Goal: Information Seeking & Learning: Learn about a topic

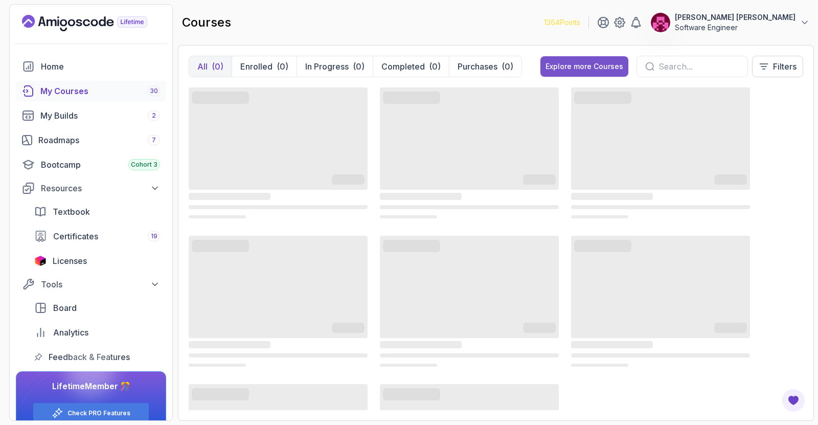
click at [584, 61] on div "Explore more Courses" at bounding box center [585, 66] width 78 height 10
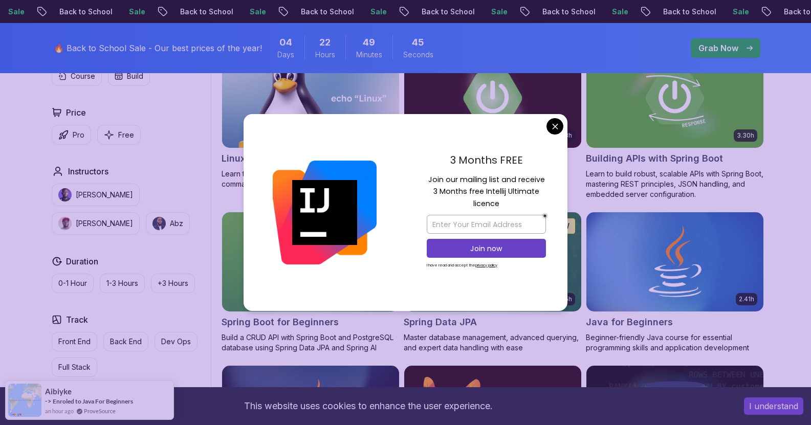
scroll to position [347, 0]
click at [545, 130] on div "3 Months FREE Join our mailing list and receive 3 Months free Intellij Ultimate…" at bounding box center [486, 212] width 162 height 197
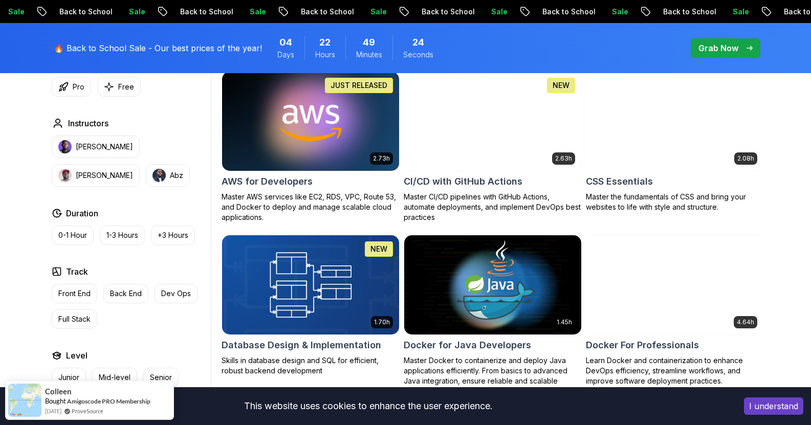
scroll to position [789, 0]
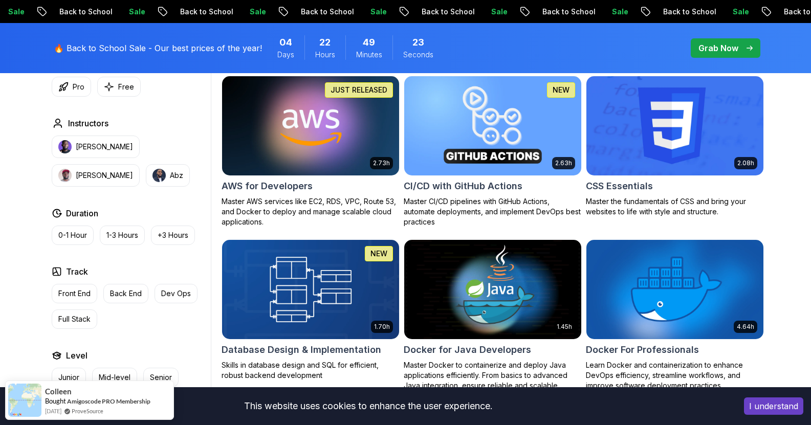
click at [680, 120] on img at bounding box center [675, 126] width 186 height 104
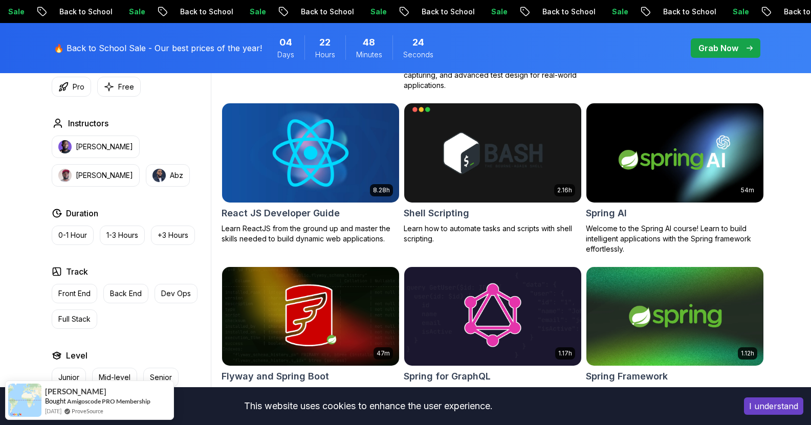
scroll to position [2406, 0]
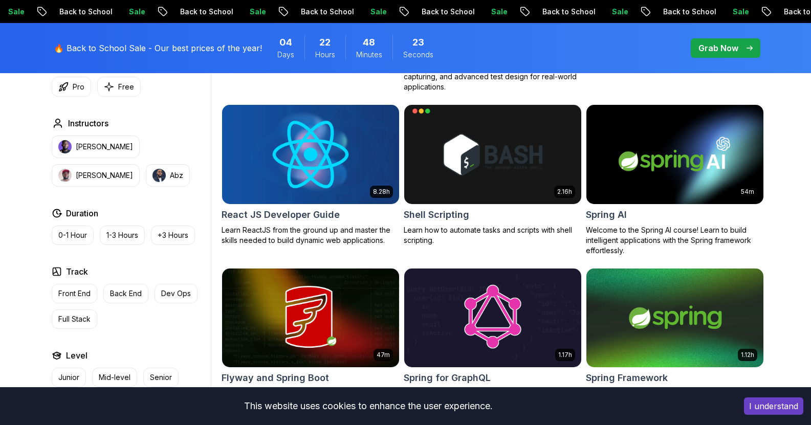
click at [303, 180] on img at bounding box center [310, 154] width 186 height 104
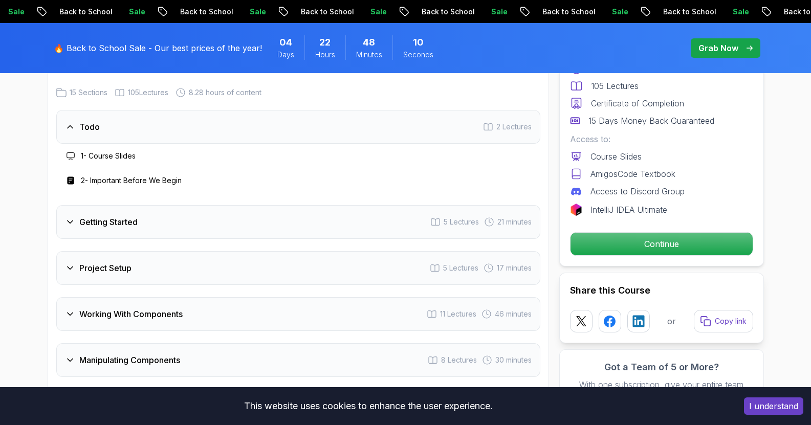
scroll to position [1477, 0]
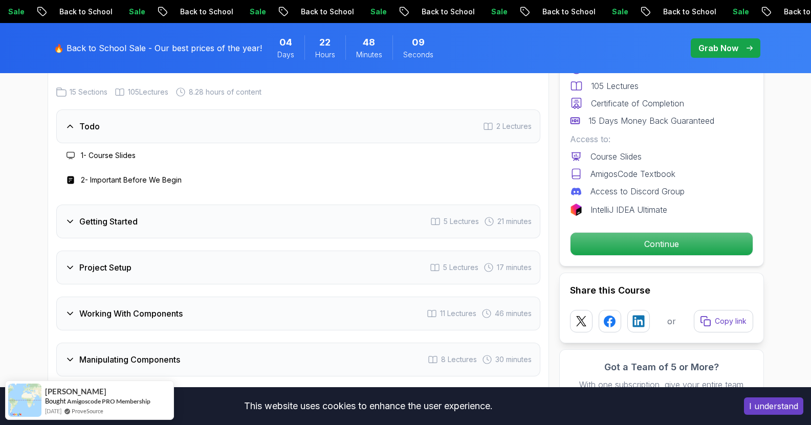
click at [118, 228] on h3 "Getting Started" at bounding box center [108, 221] width 58 height 12
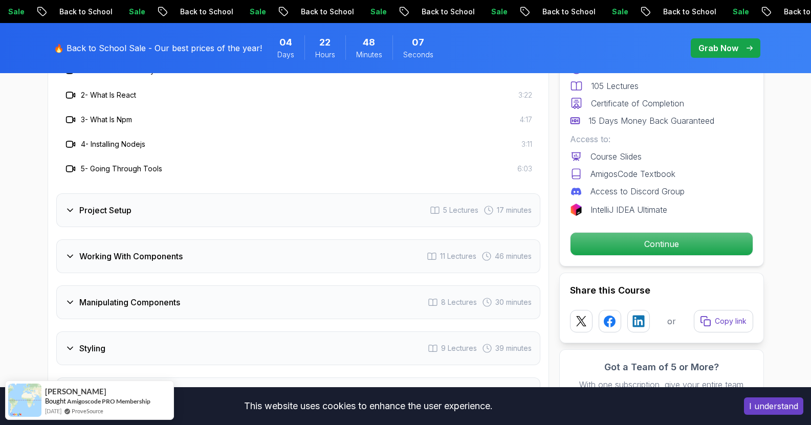
click at [118, 216] on h3 "Project Setup" at bounding box center [105, 210] width 52 height 12
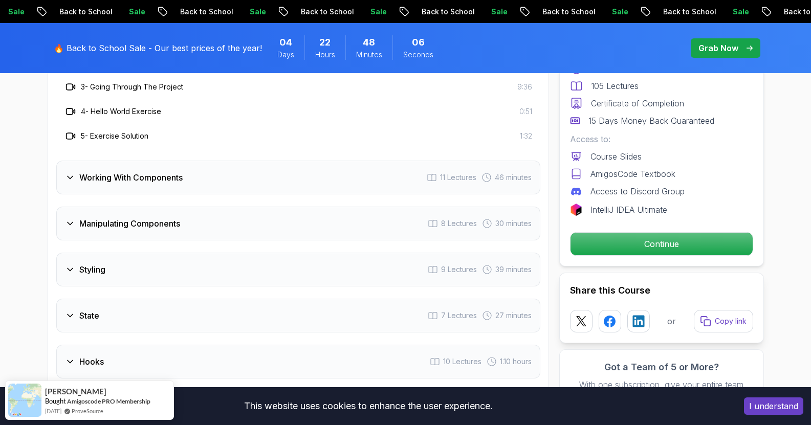
scroll to position [1688, 0]
click at [127, 193] on div "Working With Components 11 Lectures 46 minutes" at bounding box center [298, 177] width 484 height 34
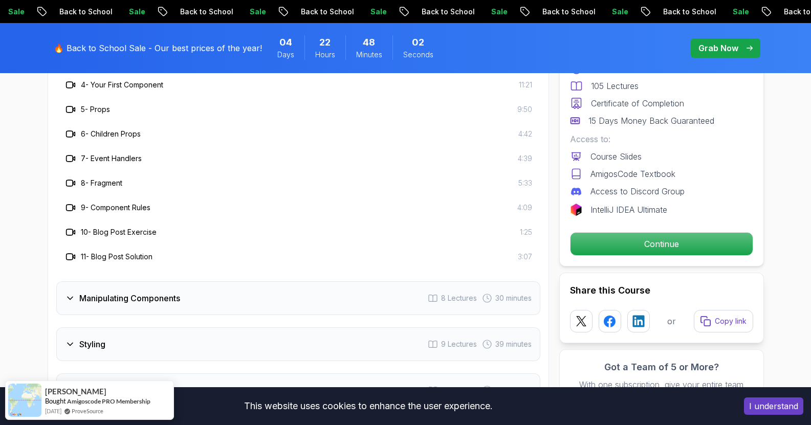
scroll to position [1760, 0]
click at [108, 304] on h3 "Manipulating Components" at bounding box center [129, 298] width 101 height 12
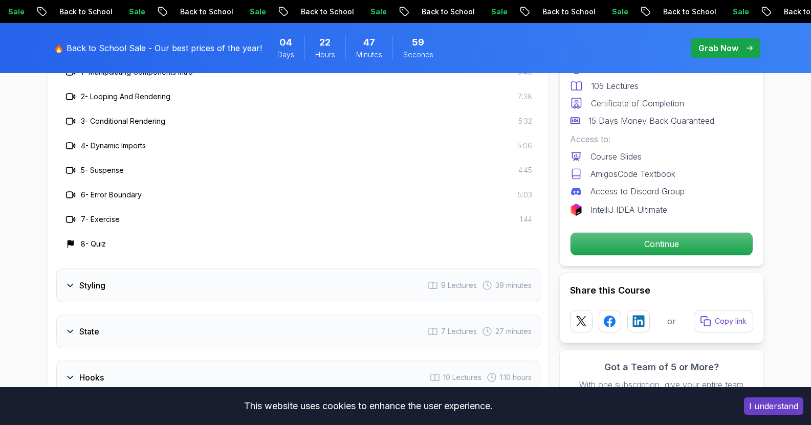
scroll to position [1746, 0]
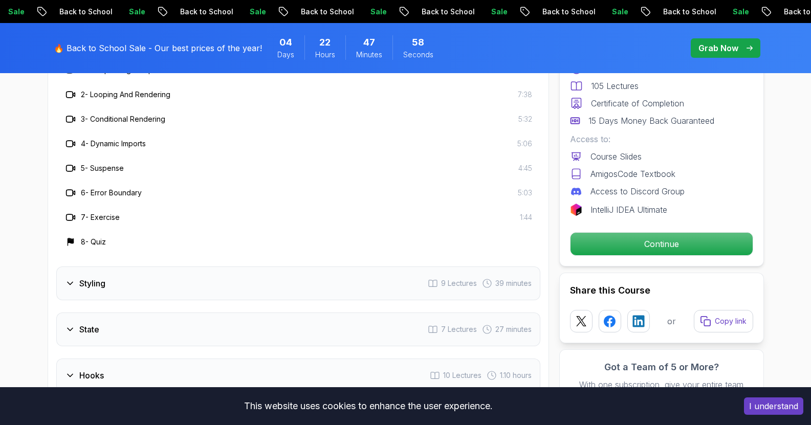
click at [121, 297] on div "Styling 9 Lectures 39 minutes" at bounding box center [298, 284] width 484 height 34
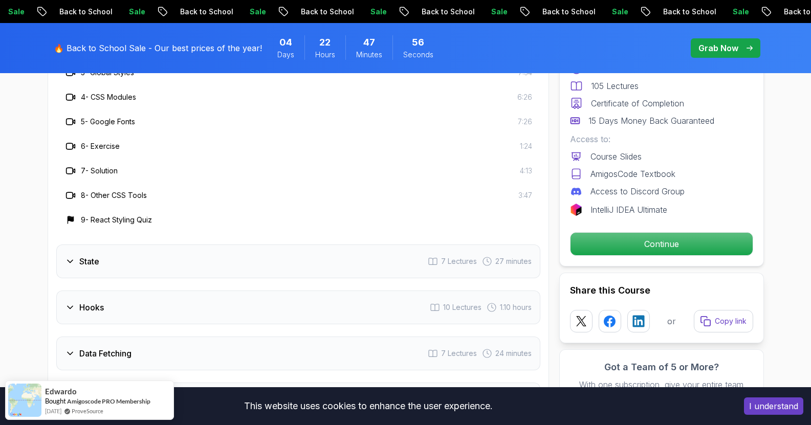
scroll to position [1840, 0]
click at [122, 278] on div "State 7 Lectures 27 minutes" at bounding box center [298, 261] width 484 height 34
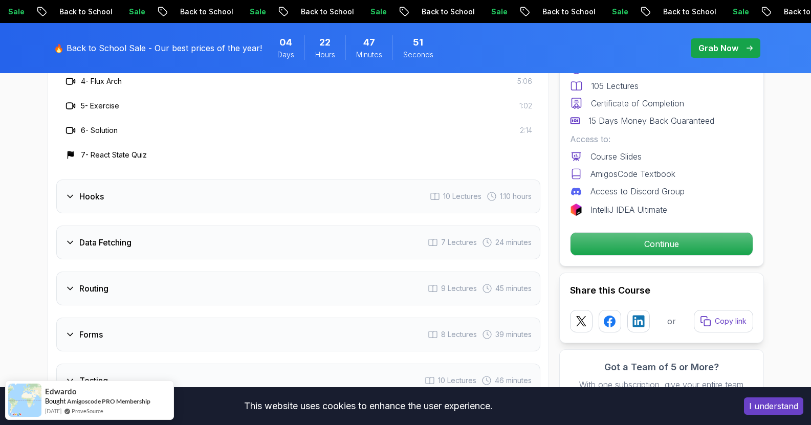
scroll to position [1902, 0]
click at [123, 210] on div "Hooks 10 Lectures 1.10 hours" at bounding box center [298, 196] width 484 height 34
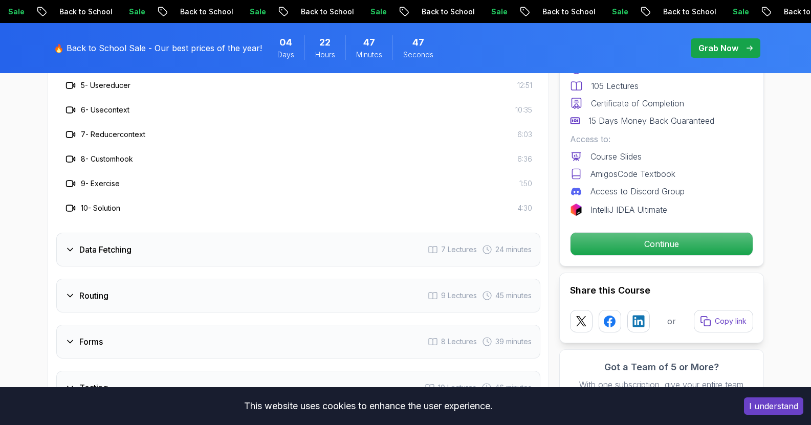
scroll to position [1975, 0]
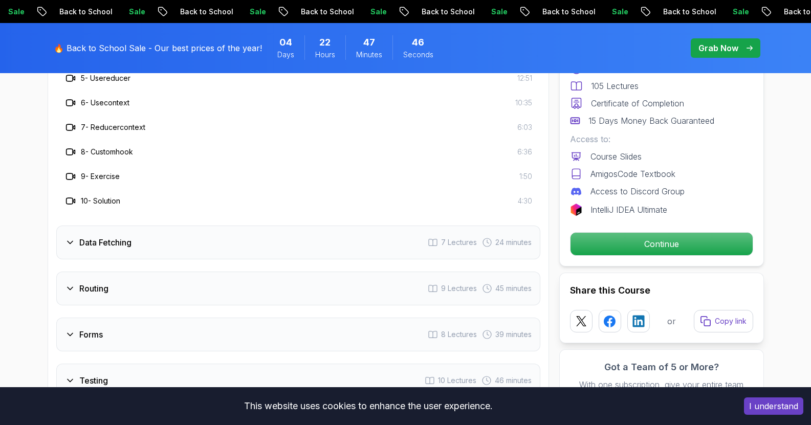
click at [117, 249] on h3 "Data Fetching" at bounding box center [105, 242] width 52 height 12
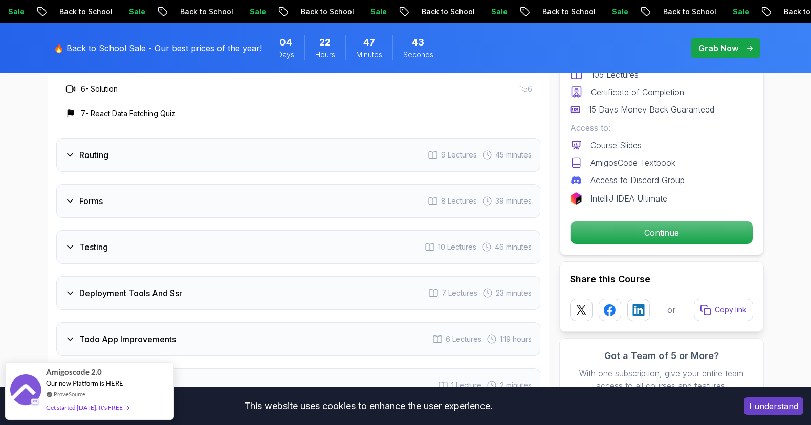
scroll to position [2036, 0]
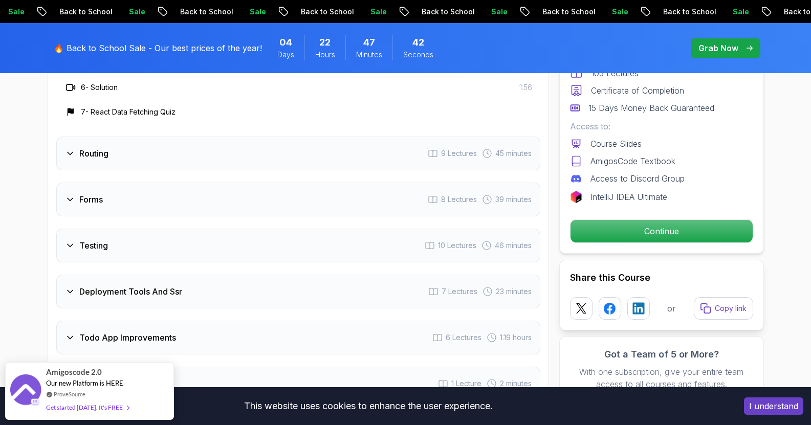
click at [117, 169] on div "Routing 9 Lectures 45 minutes" at bounding box center [298, 154] width 484 height 34
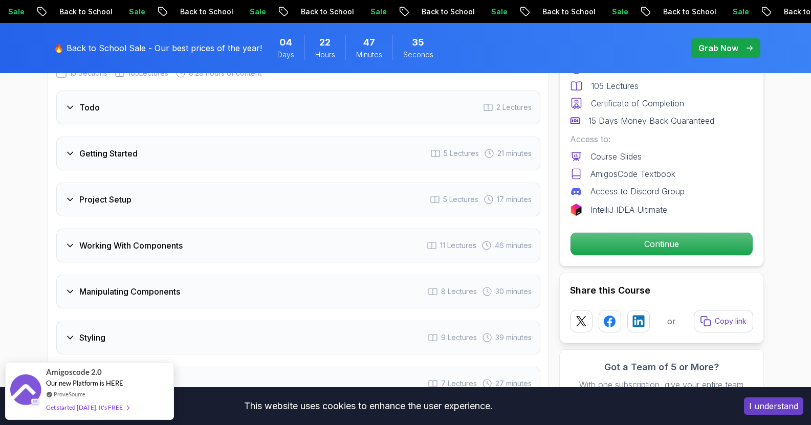
scroll to position [1491, 0]
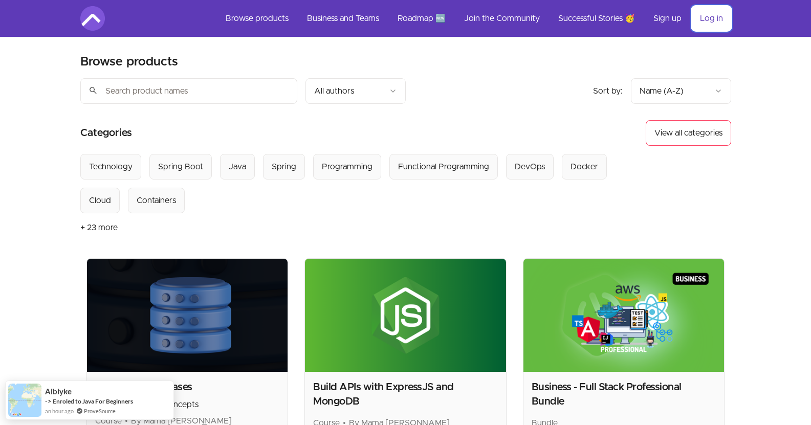
click at [712, 25] on link "Log in" at bounding box center [711, 18] width 39 height 25
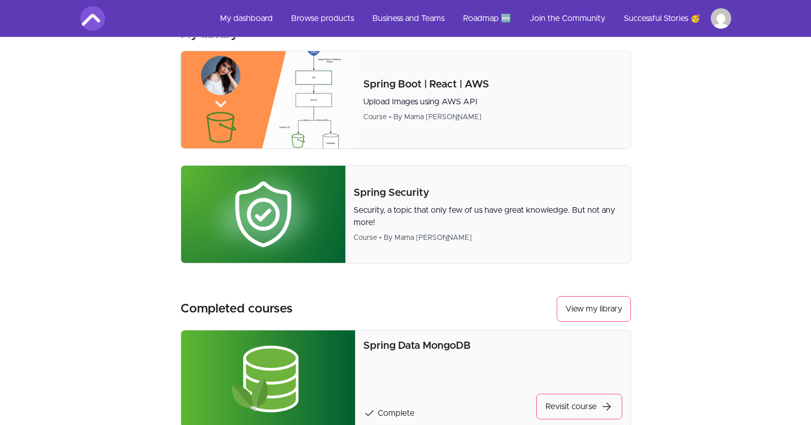
scroll to position [447, 0]
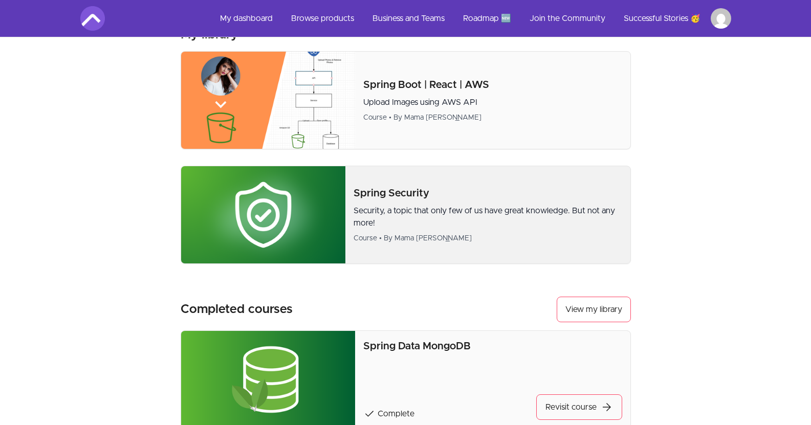
click at [275, 217] on img at bounding box center [263, 214] width 164 height 97
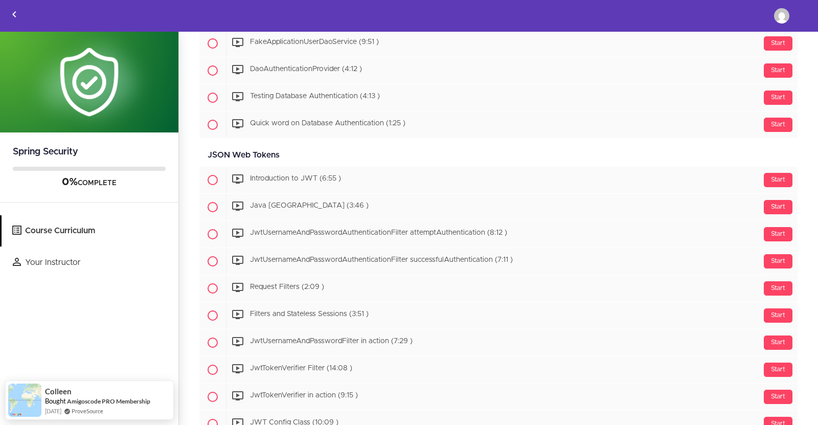
scroll to position [1703, 0]
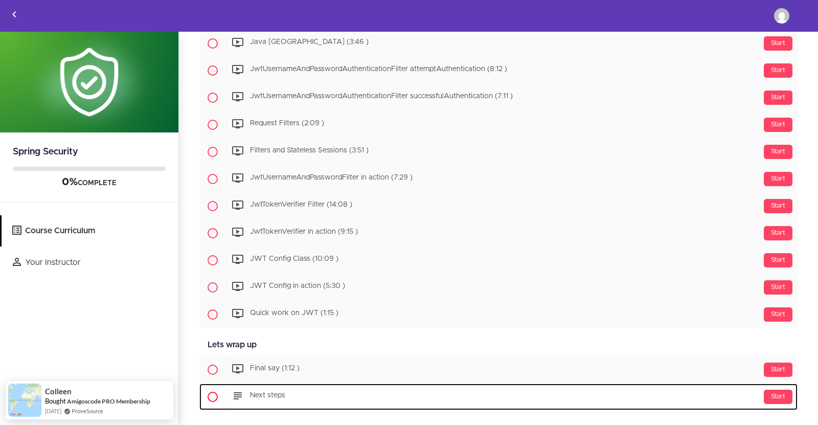
click at [319, 392] on div "Start Next steps" at bounding box center [512, 397] width 572 height 25
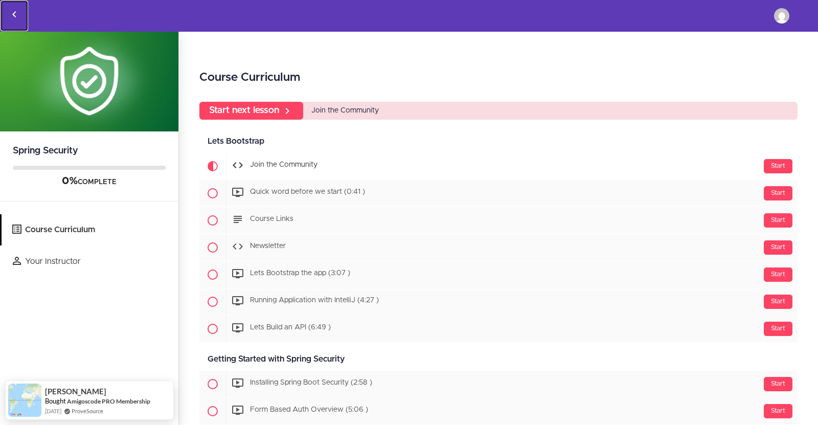
click at [18, 10] on icon "Back to courses" at bounding box center [14, 14] width 12 height 12
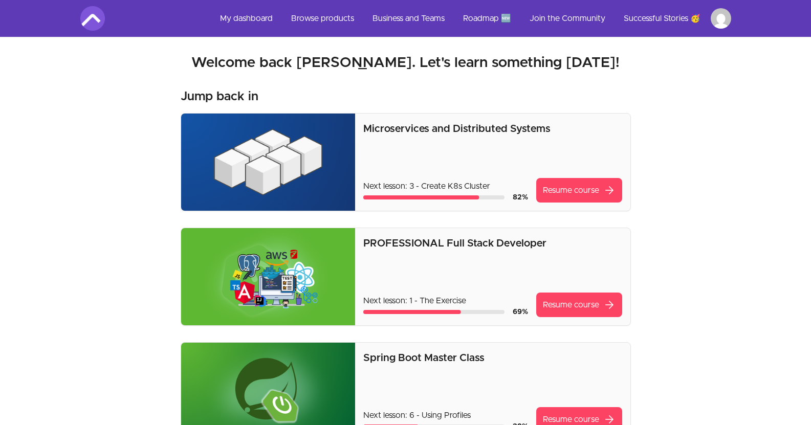
click at [369, 271] on div "PROFESSIONAL Full Stack Developer Next lesson: 1 - The Exercise 69 % Resume cou…" at bounding box center [492, 276] width 258 height 81
click at [583, 300] on link "Resume course arrow_forward" at bounding box center [579, 305] width 86 height 25
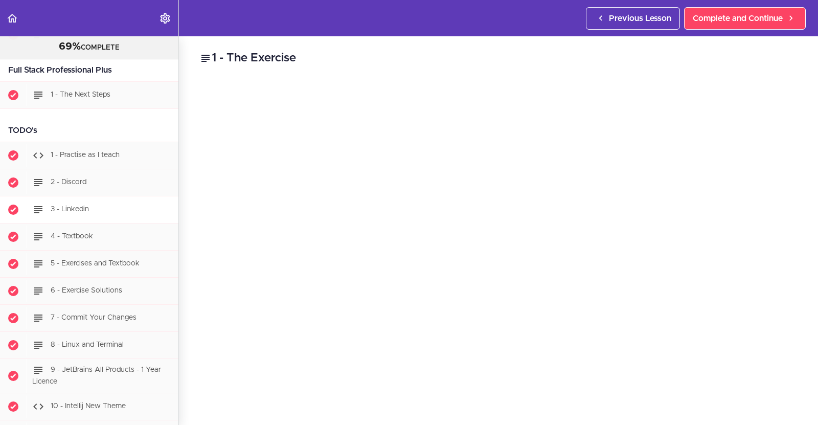
scroll to position [122, 0]
click at [74, 320] on span "7 - Commit Your Changes" at bounding box center [94, 317] width 86 height 7
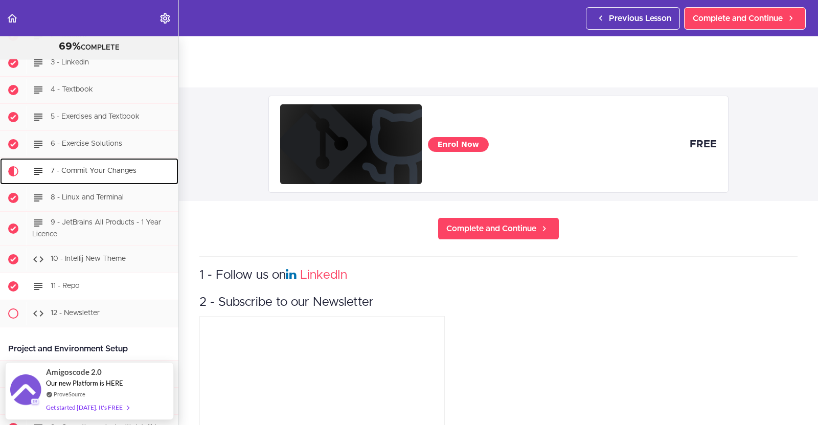
scroll to position [269, 0]
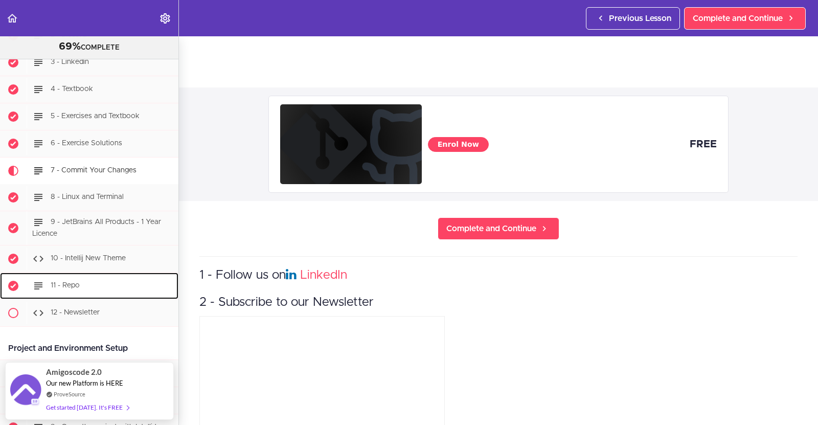
click at [82, 289] on div "11 - Repo" at bounding box center [103, 286] width 152 height 23
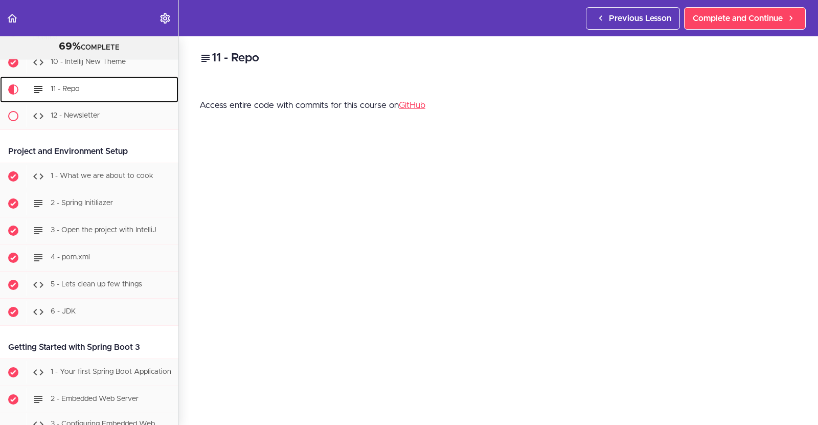
scroll to position [468, 0]
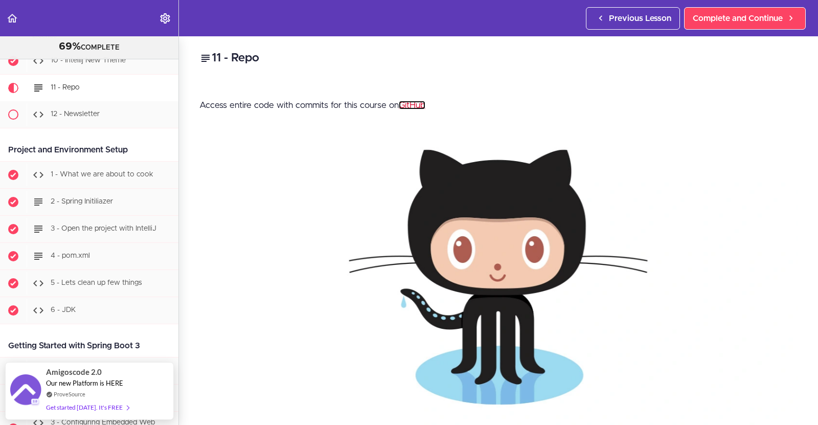
click at [409, 104] on link "GitHub" at bounding box center [412, 105] width 27 height 9
